Goal: Find specific page/section: Find specific page/section

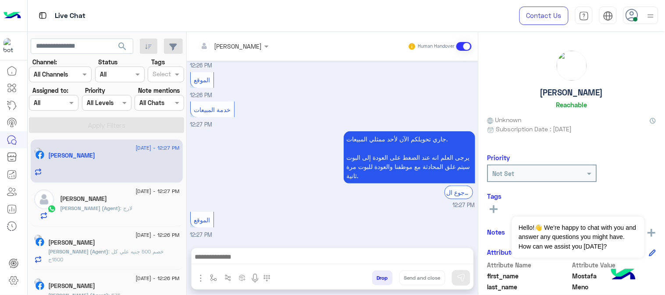
scroll to position [124, 0]
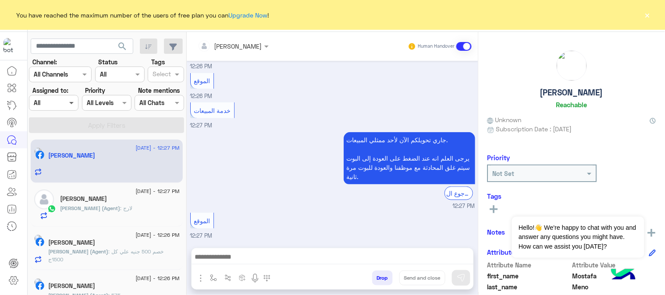
click at [72, 102] on span at bounding box center [72, 102] width 11 height 9
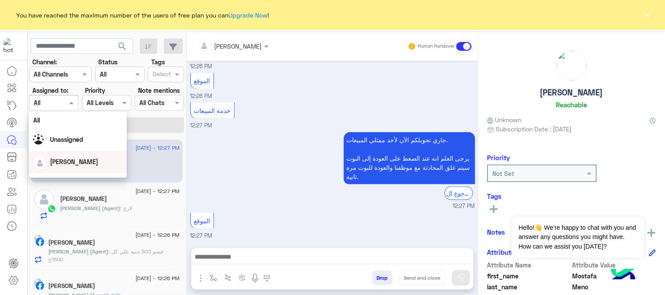
click at [67, 158] on span "[PERSON_NAME]" at bounding box center [74, 161] width 48 height 7
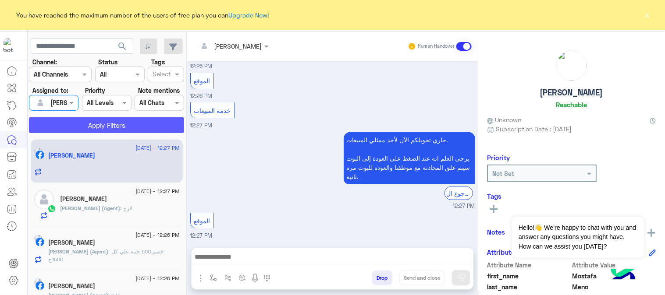
click at [107, 131] on button "Apply Filters" at bounding box center [106, 125] width 155 height 16
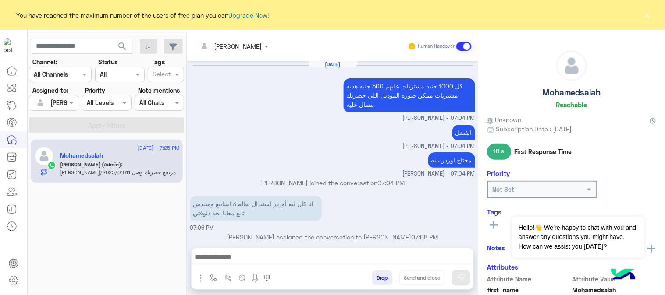
scroll to position [249, 0]
